Goal: Download file/media

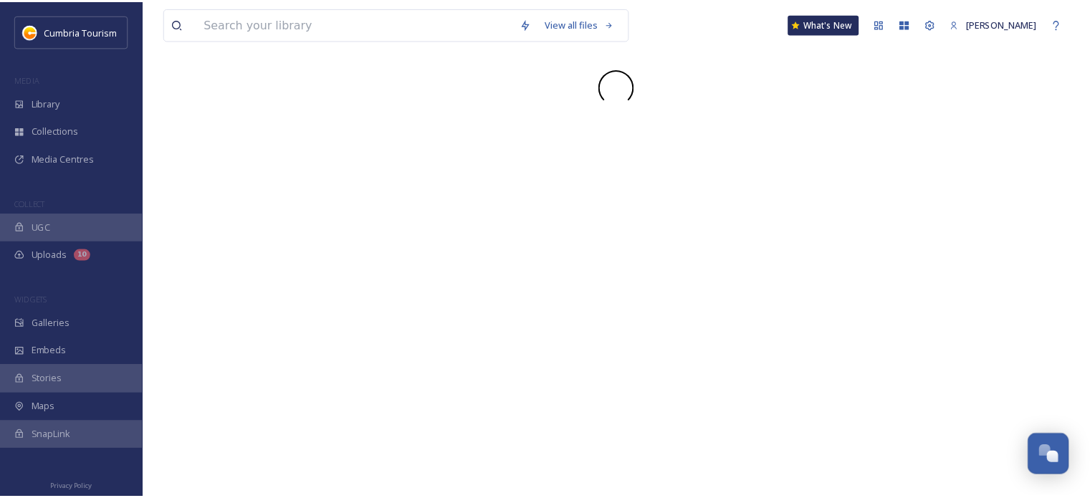
scroll to position [5691, 0]
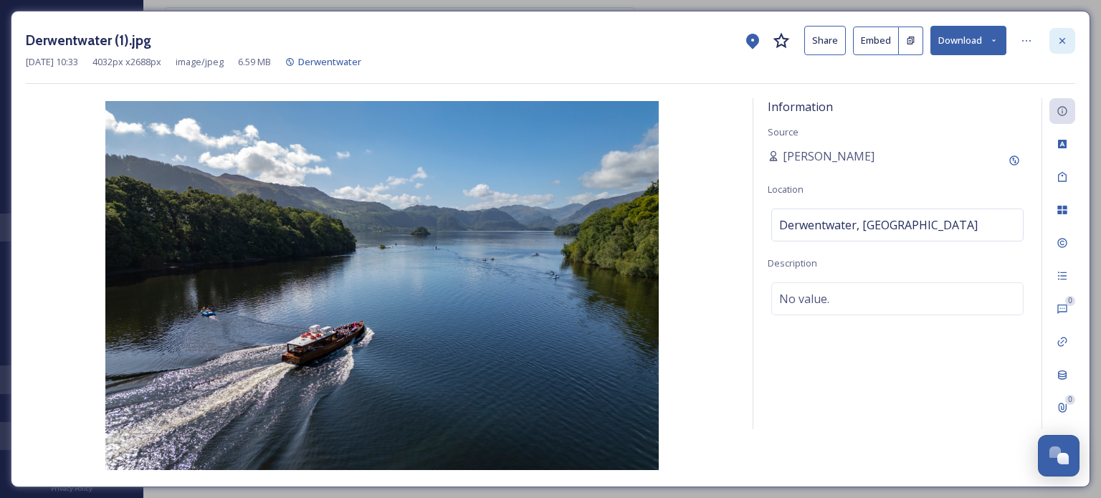
click at [1062, 46] on div at bounding box center [1063, 41] width 26 height 26
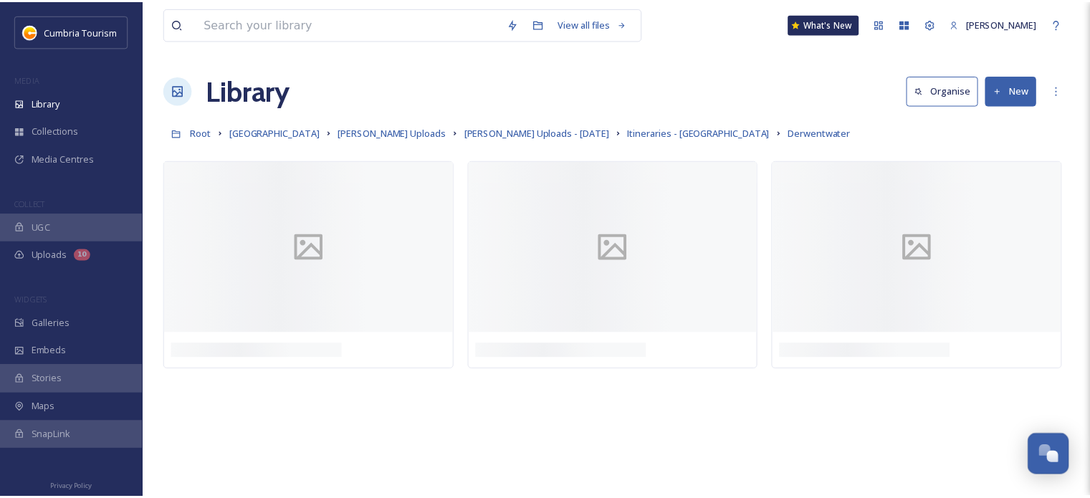
scroll to position [5732, 0]
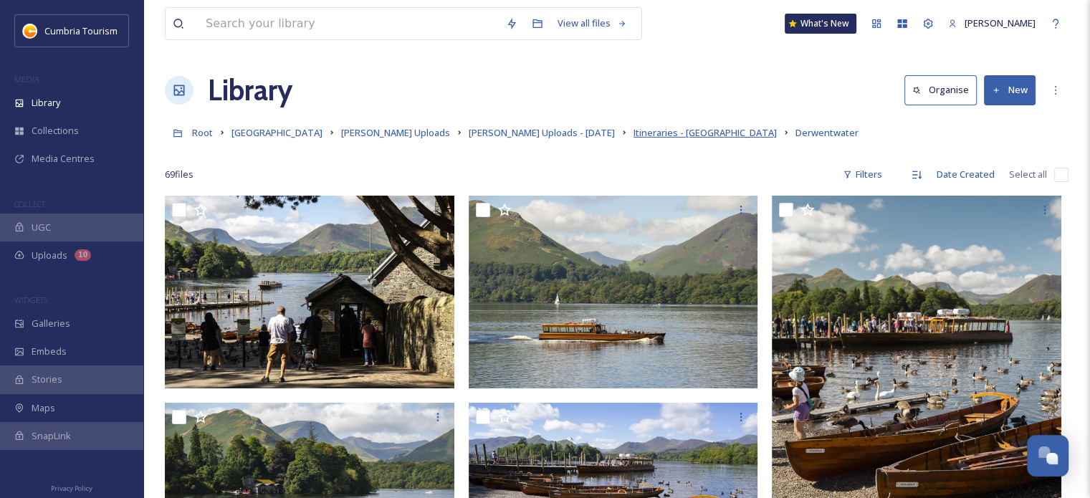
click at [642, 130] on span "Itineraries - [GEOGRAPHIC_DATA]" at bounding box center [705, 132] width 143 height 13
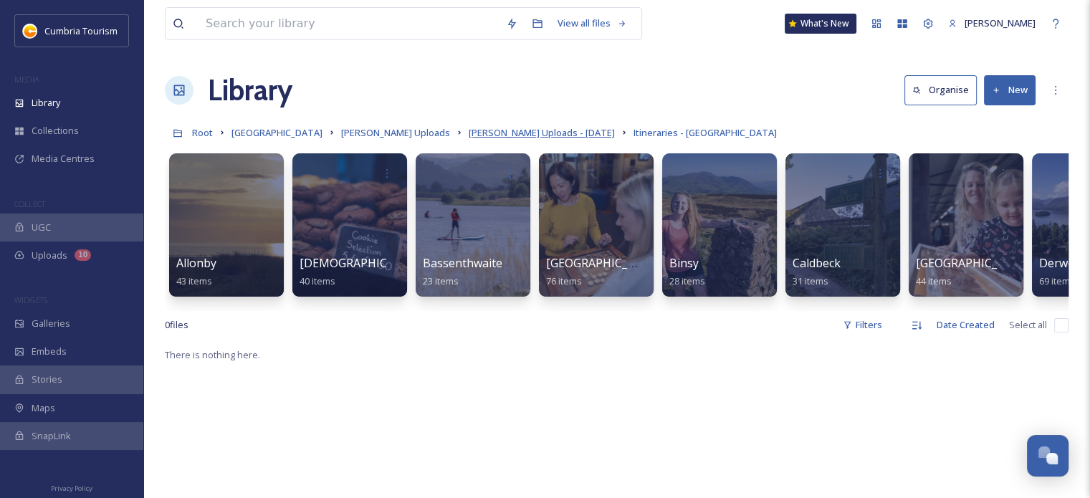
click at [546, 137] on span "[PERSON_NAME] Uploads - [DATE]" at bounding box center [542, 132] width 146 height 13
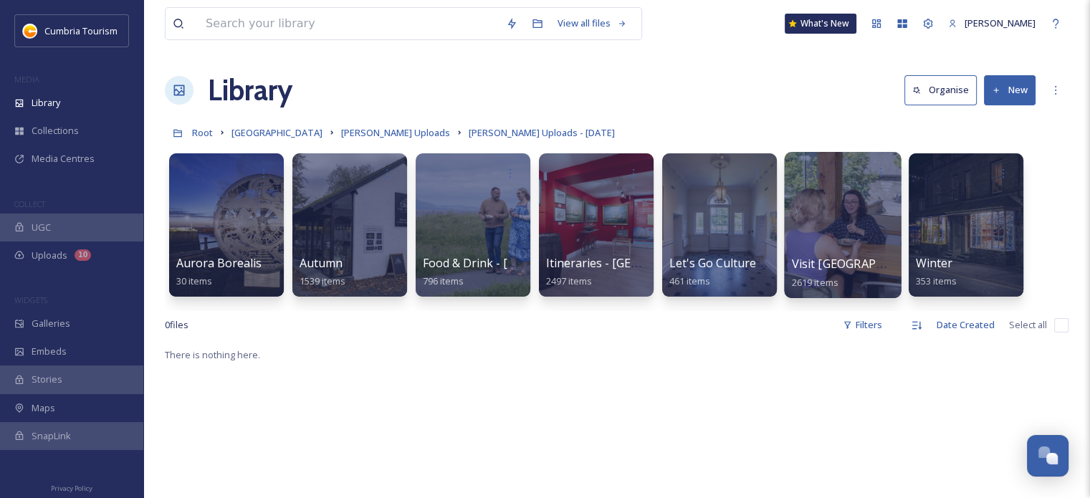
click at [815, 250] on div at bounding box center [842, 225] width 117 height 146
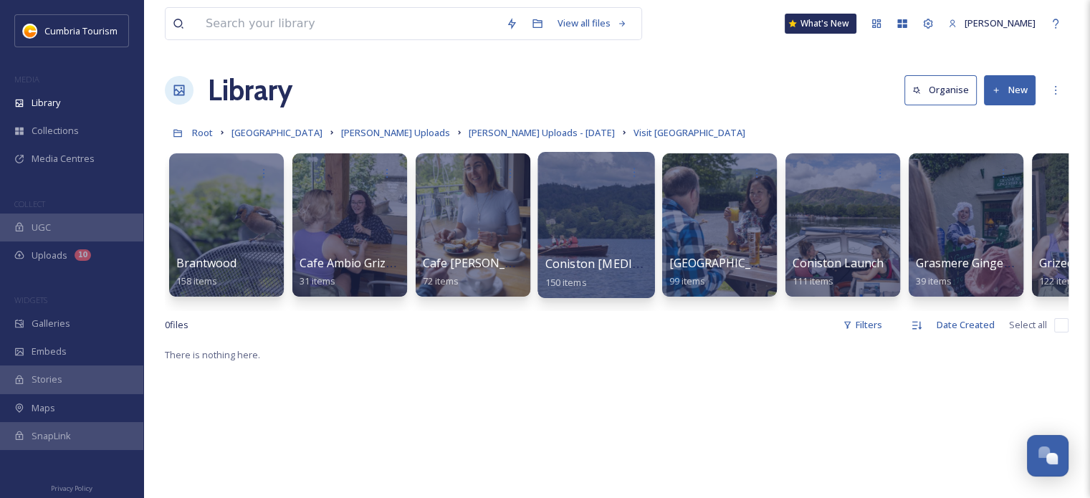
click at [575, 272] on div "Coniston [MEDICAL_DATA] Centre 150 items" at bounding box center [597, 273] width 103 height 36
click at [617, 268] on span "Coniston [MEDICAL_DATA] Centre" at bounding box center [640, 264] width 189 height 16
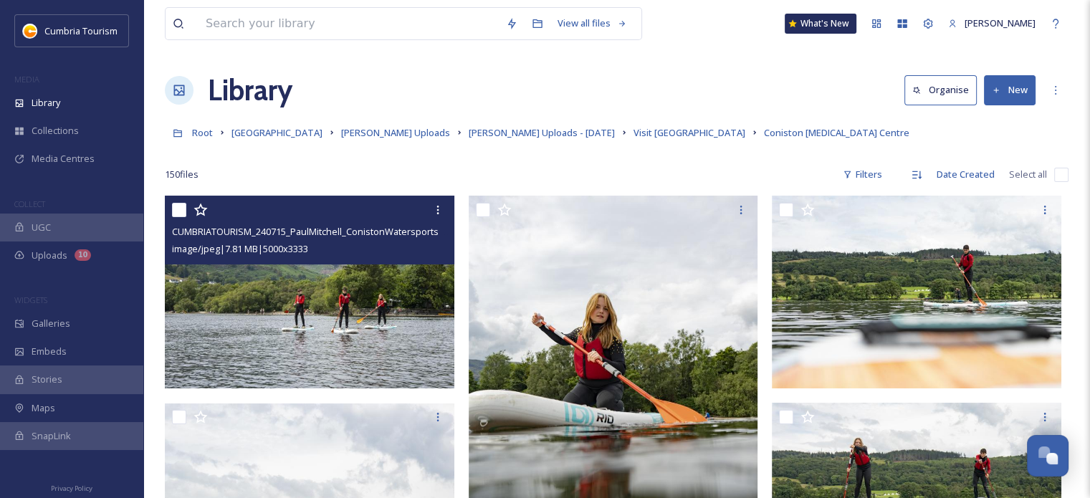
click at [397, 312] on img at bounding box center [310, 293] width 290 height 194
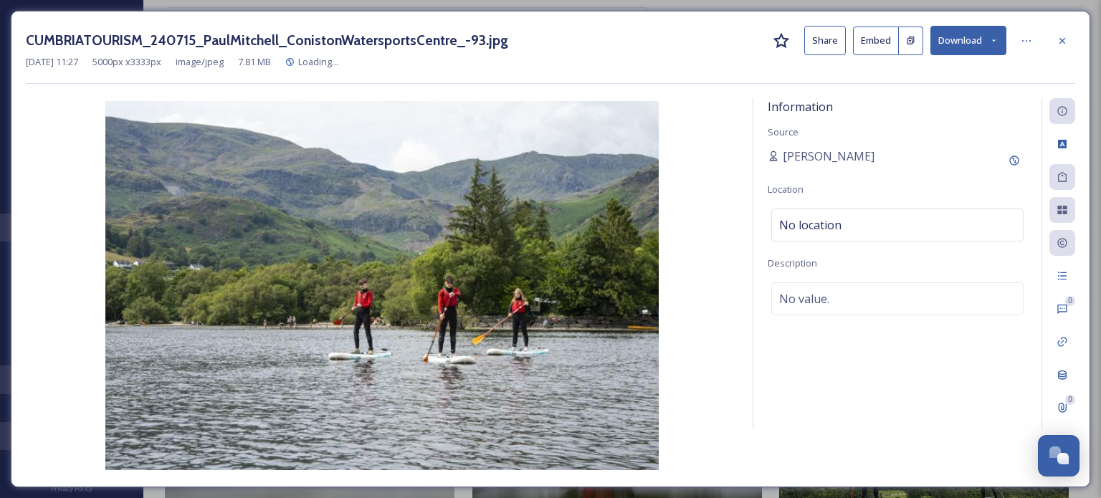
click at [954, 29] on button "Download" at bounding box center [969, 40] width 76 height 29
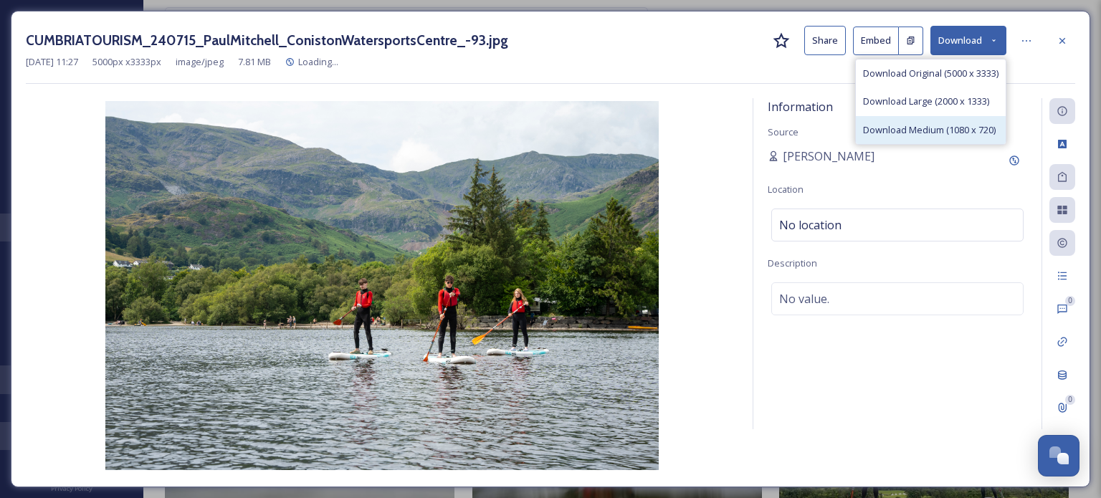
click at [975, 125] on span "Download Medium (1080 x 720)" at bounding box center [929, 130] width 133 height 14
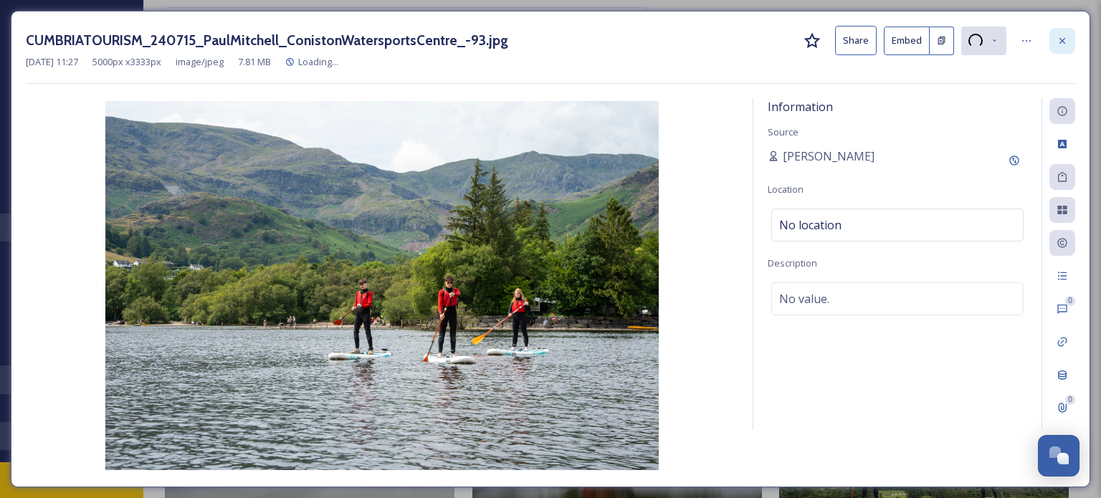
click at [1060, 41] on icon at bounding box center [1062, 40] width 11 height 11
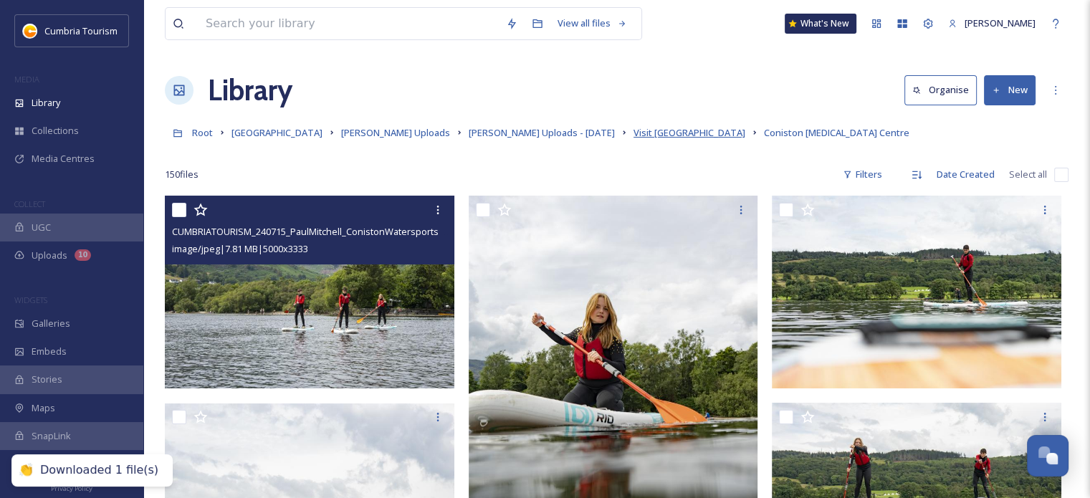
click at [634, 130] on span "Visit [GEOGRAPHIC_DATA]" at bounding box center [690, 132] width 112 height 13
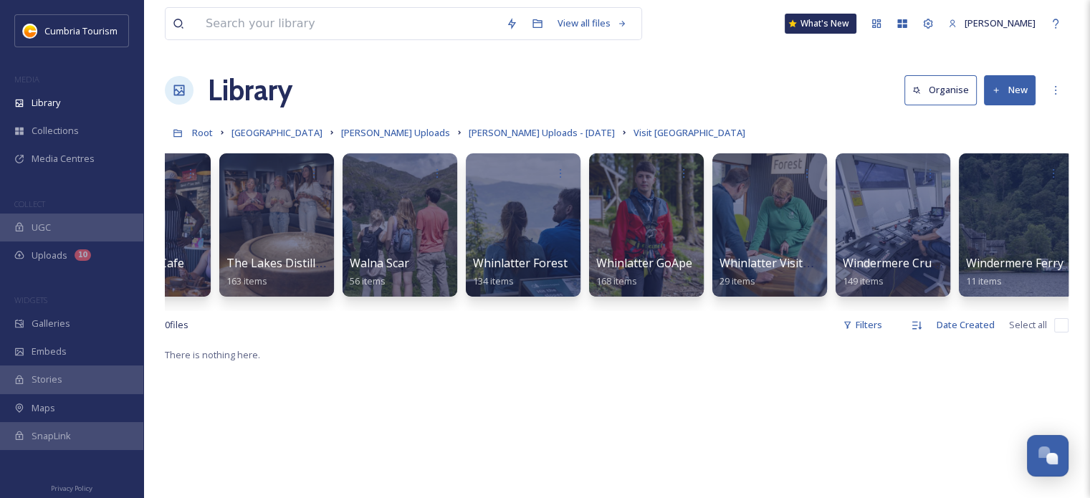
scroll to position [0, 1932]
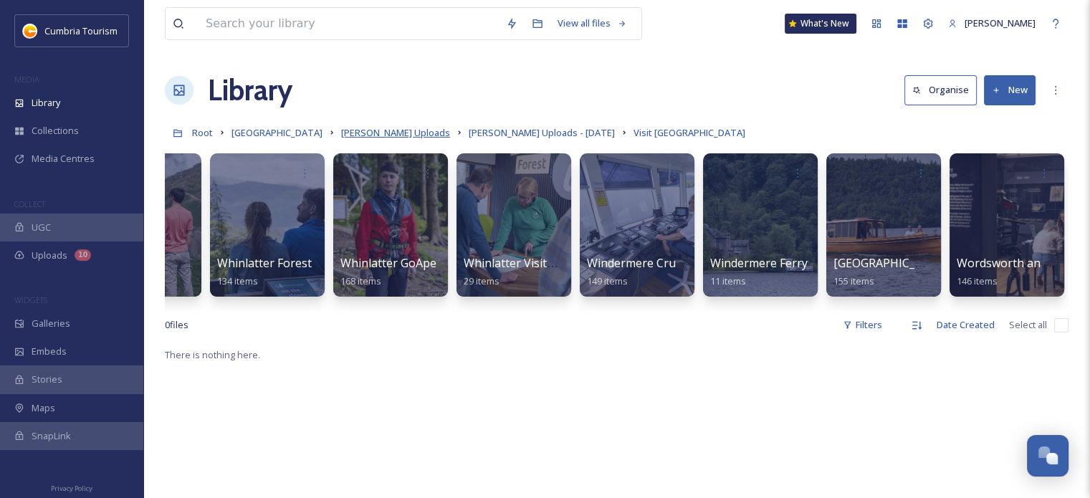
click at [430, 134] on span "[PERSON_NAME] Uploads" at bounding box center [395, 132] width 109 height 13
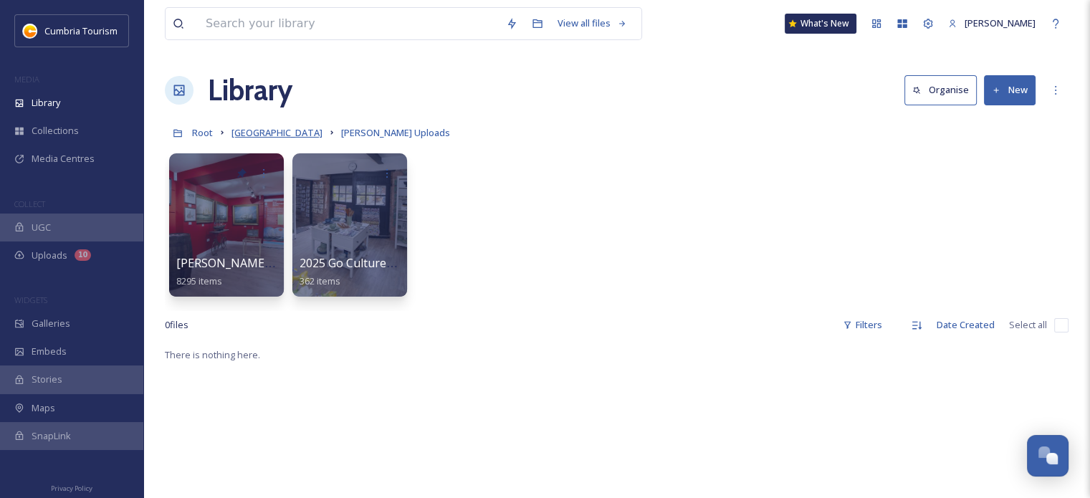
click at [304, 130] on span "[GEOGRAPHIC_DATA]" at bounding box center [277, 132] width 91 height 13
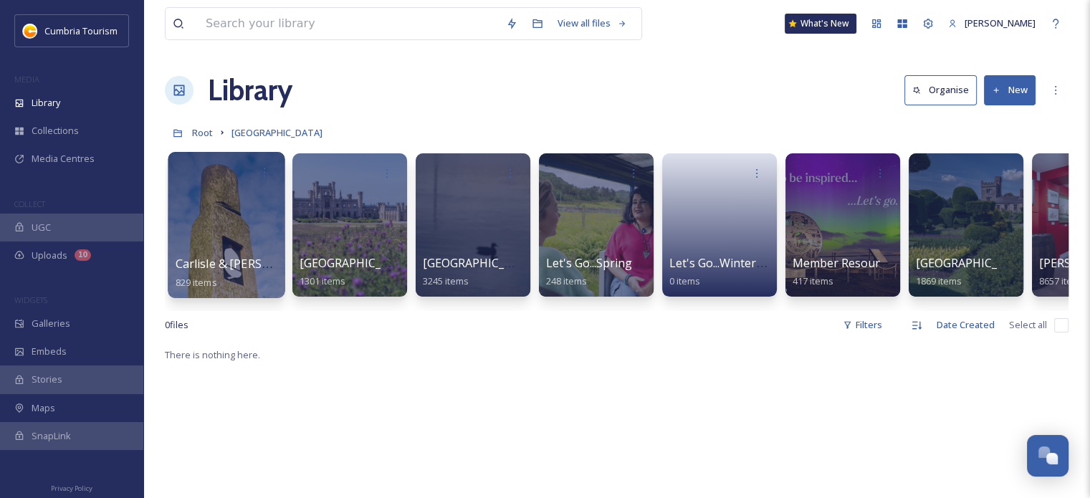
click at [233, 255] on div "Carlisle & [PERSON_NAME]'s Wall 829 items" at bounding box center [227, 273] width 103 height 36
click at [221, 264] on span "Carlisle & [PERSON_NAME]'s Wall" at bounding box center [267, 264] width 183 height 16
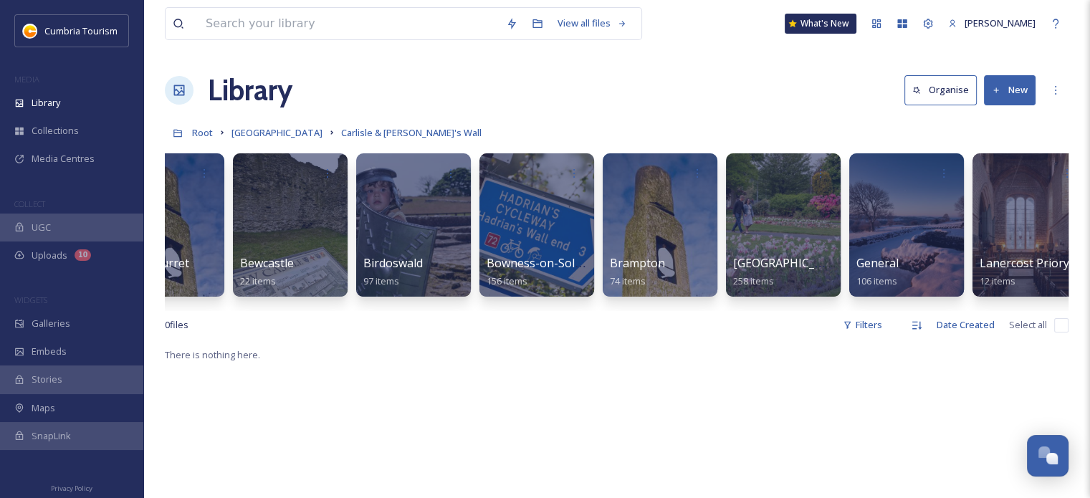
scroll to position [0, 86]
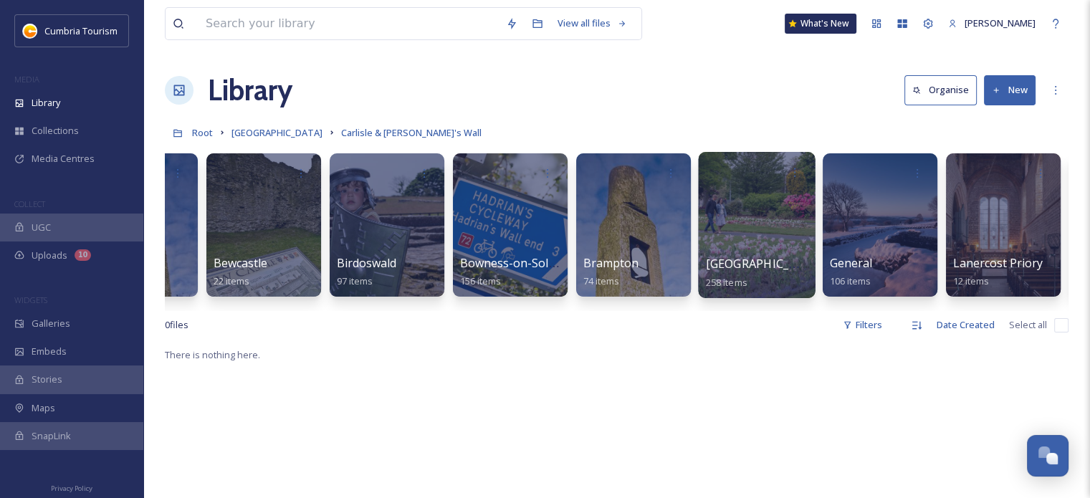
click at [741, 260] on span "[GEOGRAPHIC_DATA]" at bounding box center [765, 264] width 118 height 16
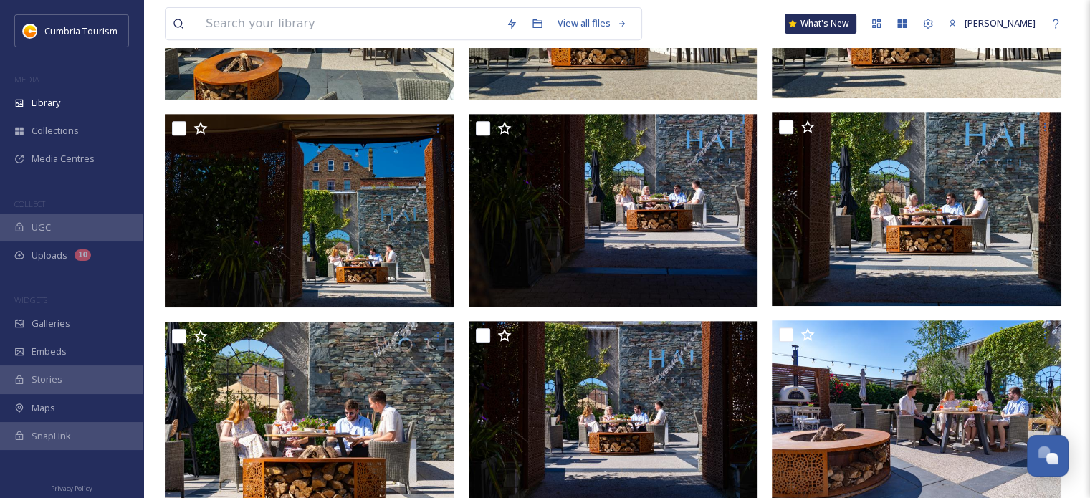
scroll to position [502, 0]
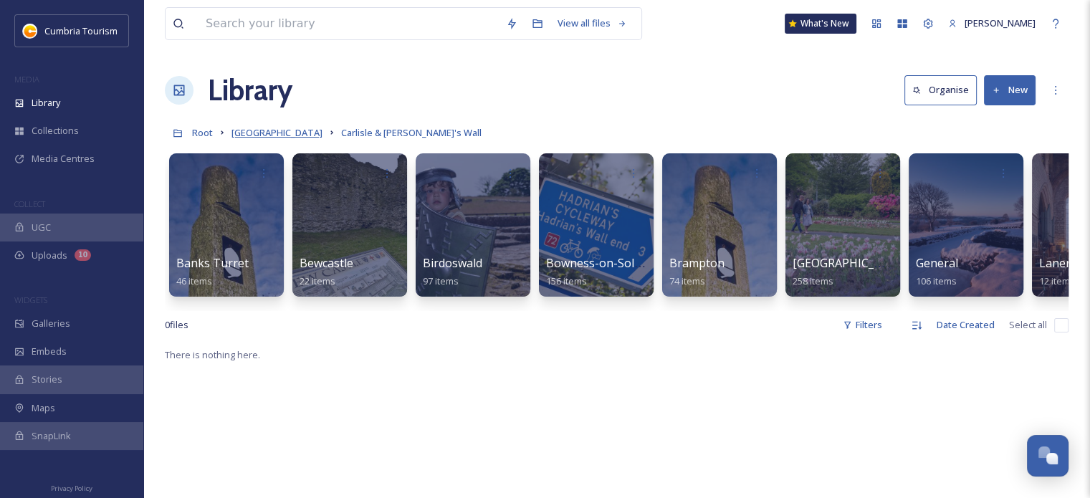
click at [300, 132] on span "[GEOGRAPHIC_DATA]" at bounding box center [277, 132] width 91 height 13
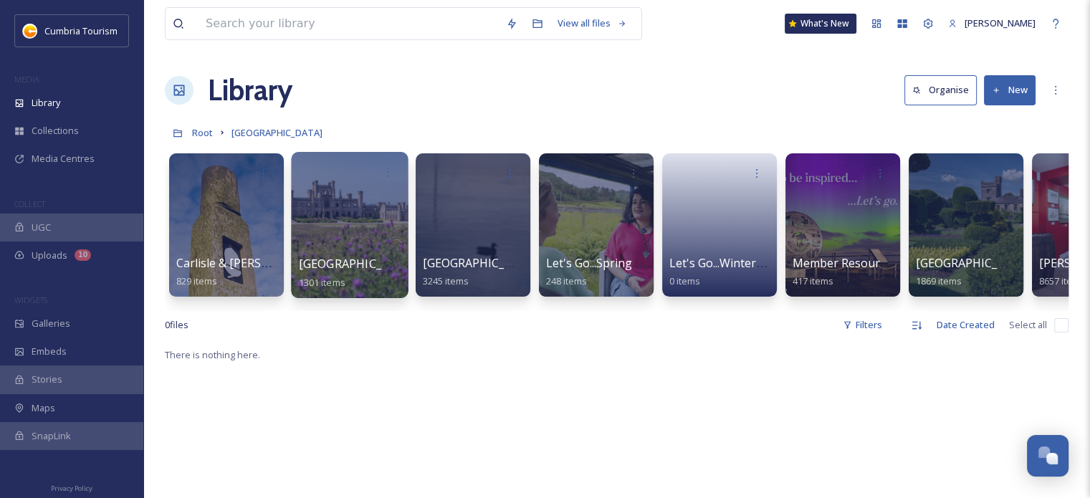
click at [336, 268] on span "[GEOGRAPHIC_DATA] & [GEOGRAPHIC_DATA]" at bounding box center [423, 264] width 249 height 16
